Goal: Transaction & Acquisition: Purchase product/service

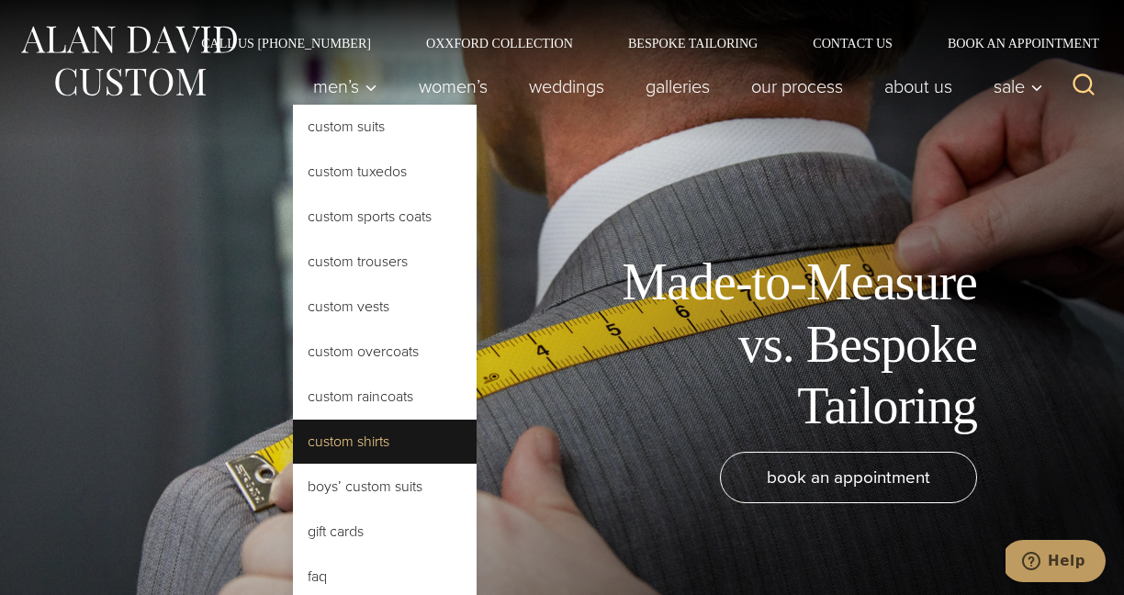
click at [392, 451] on link "Custom Shirts" at bounding box center [385, 442] width 184 height 44
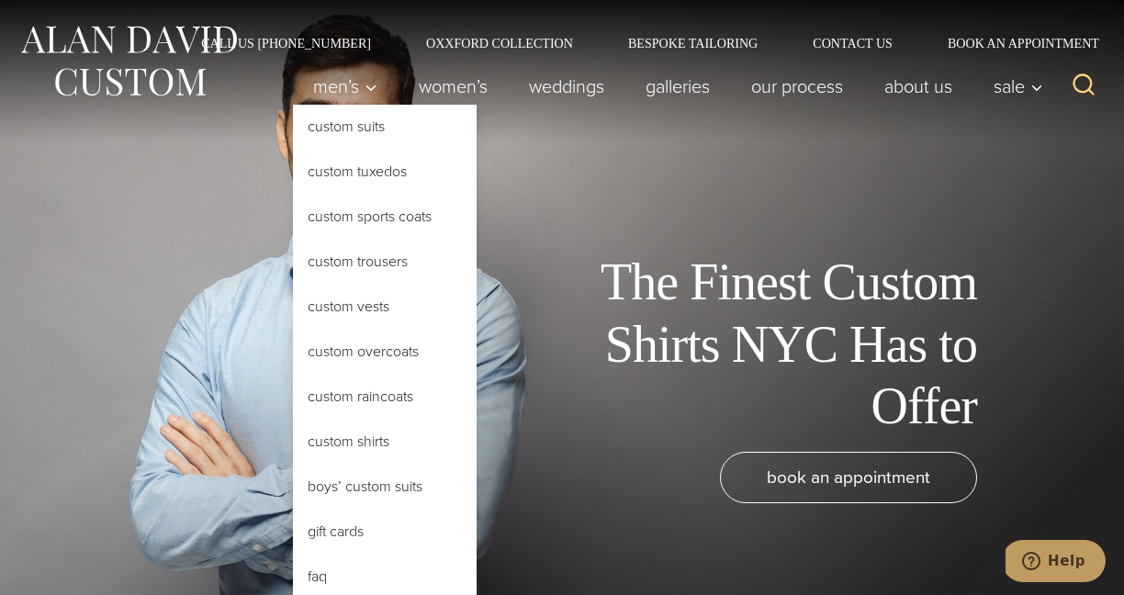
click at [386, 436] on link "Custom Shirts" at bounding box center [385, 442] width 184 height 44
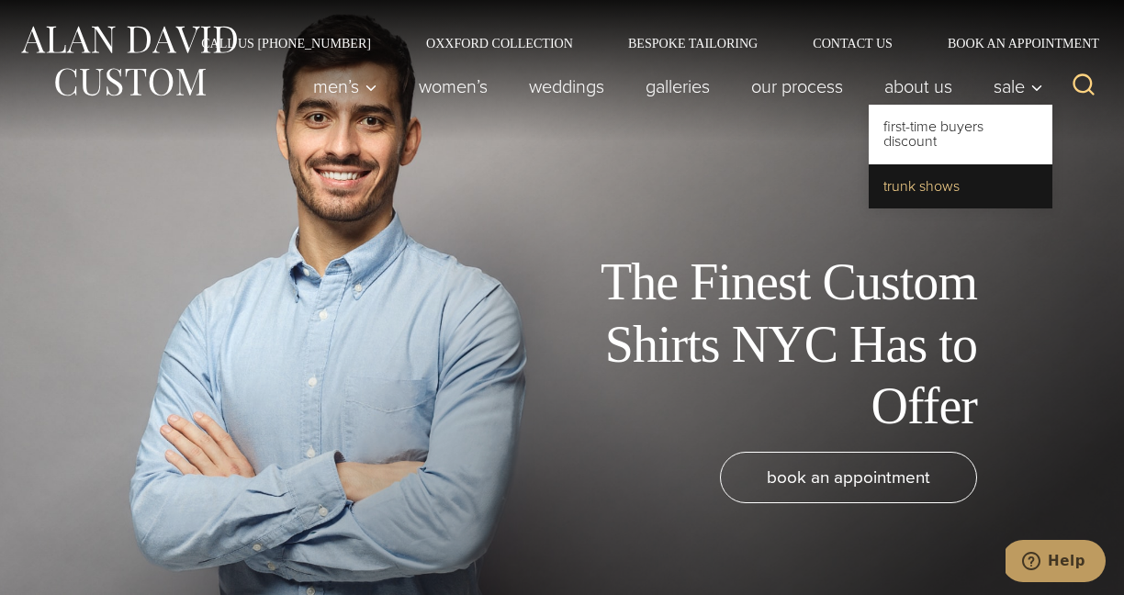
click at [975, 184] on link "Trunk Shows" at bounding box center [961, 186] width 184 height 44
